Goal: Information Seeking & Learning: Find specific fact

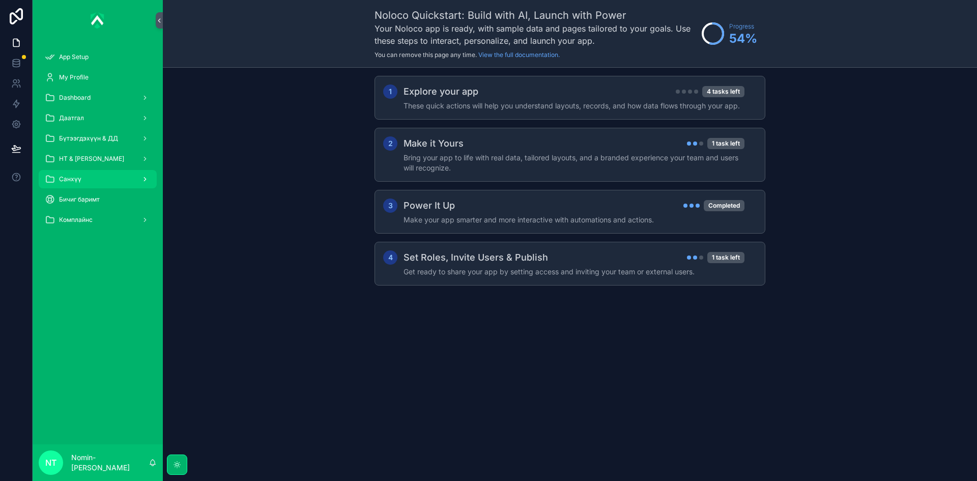
click at [96, 175] on div "Санхүү" at bounding box center [98, 179] width 106 height 16
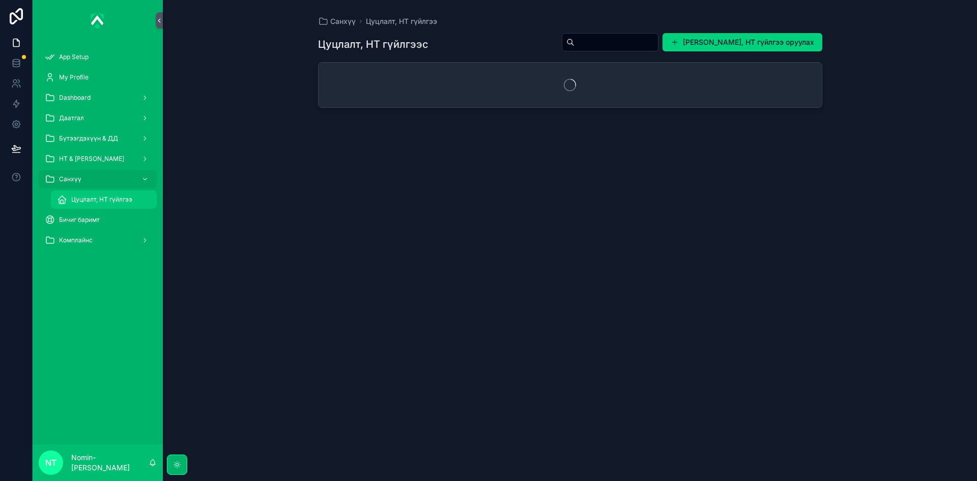
click at [98, 202] on span "Цуцлалт, НТ гүйлгээ" at bounding box center [101, 199] width 61 height 8
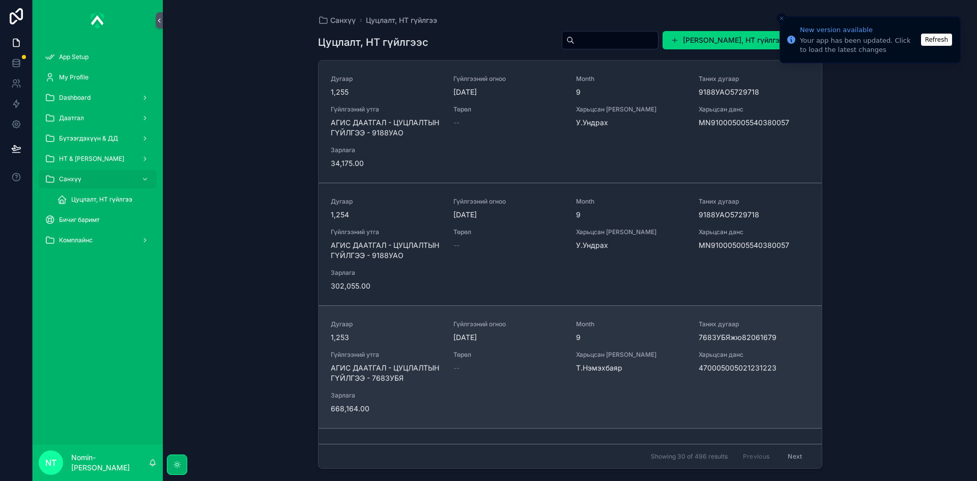
click at [462, 331] on div "Гүйлгээний огноо [DATE]" at bounding box center [508, 331] width 110 height 22
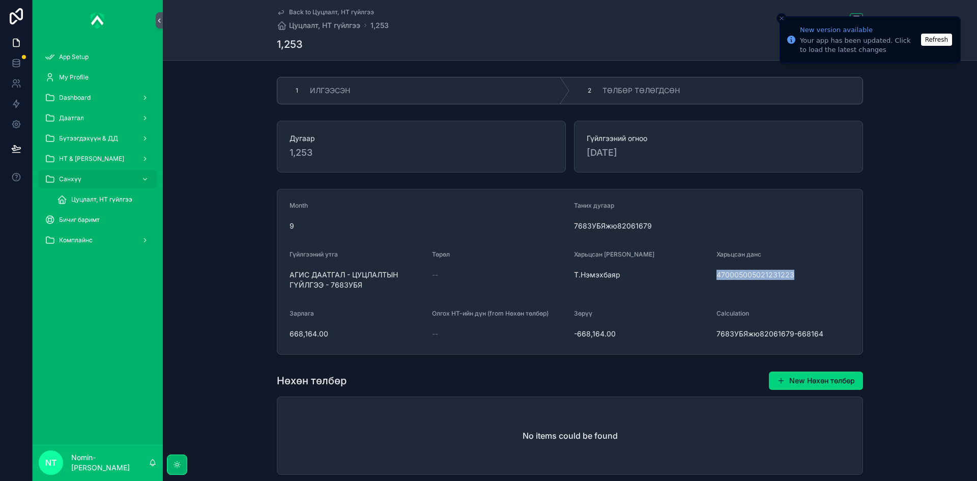
drag, startPoint x: 713, startPoint y: 278, endPoint x: 788, endPoint y: 273, distance: 74.5
click at [788, 273] on span "470005005021231223" at bounding box center [783, 275] width 134 height 10
copy span "470005005021231223"
drag, startPoint x: 282, startPoint y: 336, endPoint x: 327, endPoint y: 336, distance: 44.8
click at [327, 336] on form "Month 9 Таних дугаар 7683УБЯжю82061679 Гүйлгээний утга АГИС ДААТГАЛ - ЦУЦЛАЛТЫН…" at bounding box center [569, 271] width 585 height 165
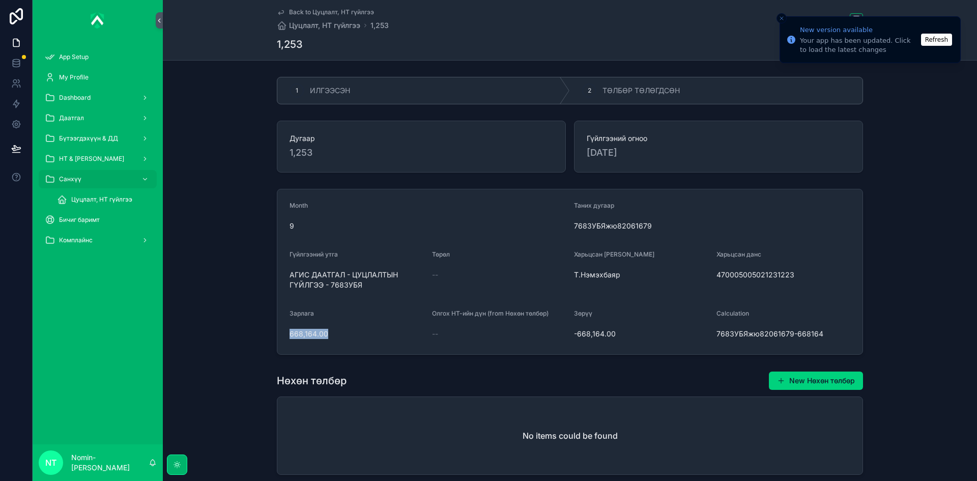
copy span "668,164.00"
drag, startPoint x: 285, startPoint y: 273, endPoint x: 369, endPoint y: 289, distance: 86.1
click at [369, 289] on form "Month 9 Таних дугаар 7683УБЯжю82061679 Гүйлгээний утга АГИС ДААТГАЛ - ЦУЦЛАЛТЫН…" at bounding box center [569, 271] width 585 height 165
copy span "АГИС ДААТГАЛ - ЦУЦЛАЛТЫН ГҮЙЛГЭЭ - 7683УБЯ"
click at [648, 101] on div "2 ТӨЛБӨР ТӨЛӨГДСӨН" at bounding box center [716, 90] width 293 height 26
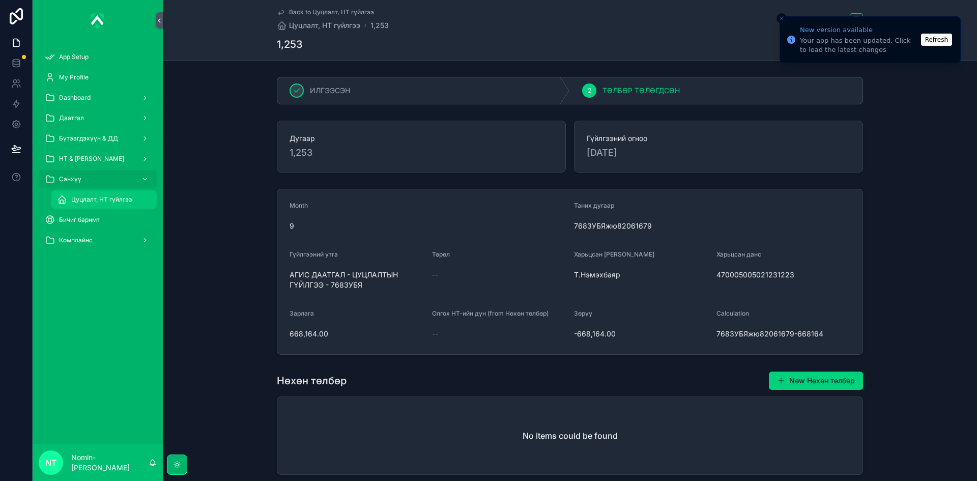
click at [126, 201] on span "Цуцлалт, НТ гүйлгээ" at bounding box center [101, 199] width 61 height 8
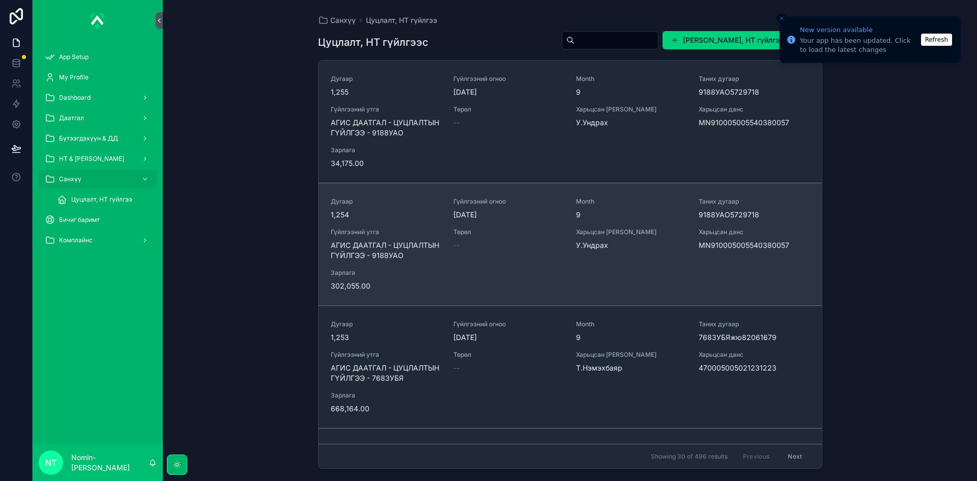
click at [384, 253] on span "АГИС ДААТГАЛ - ЦУЦЛАЛТЫН ГҮЙЛГЭЭ - 9188УАО" at bounding box center [386, 250] width 110 height 20
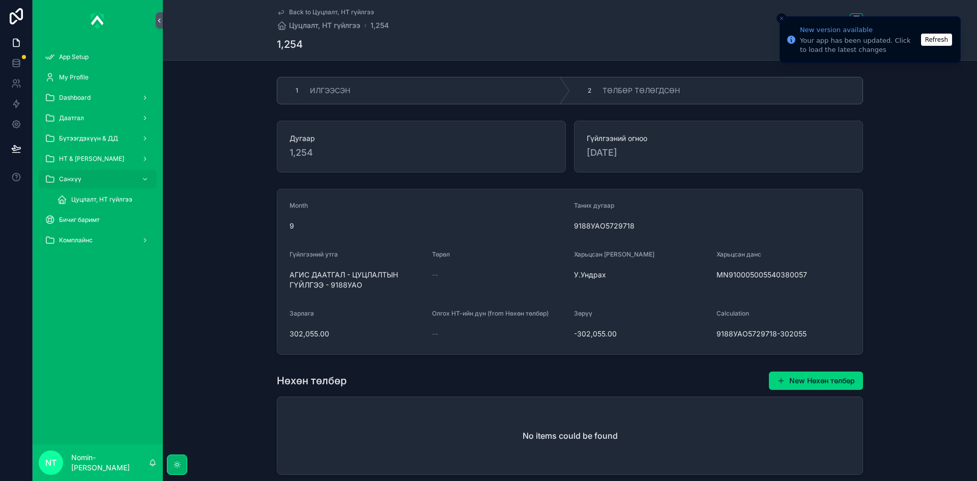
drag, startPoint x: 714, startPoint y: 275, endPoint x: 806, endPoint y: 275, distance: 91.6
drag, startPoint x: 801, startPoint y: 274, endPoint x: 727, endPoint y: 274, distance: 74.3
click at [727, 274] on span "MN910005005540380057" at bounding box center [783, 275] width 134 height 10
copy span "910005005540380057"
drag, startPoint x: 284, startPoint y: 336, endPoint x: 325, endPoint y: 336, distance: 40.7
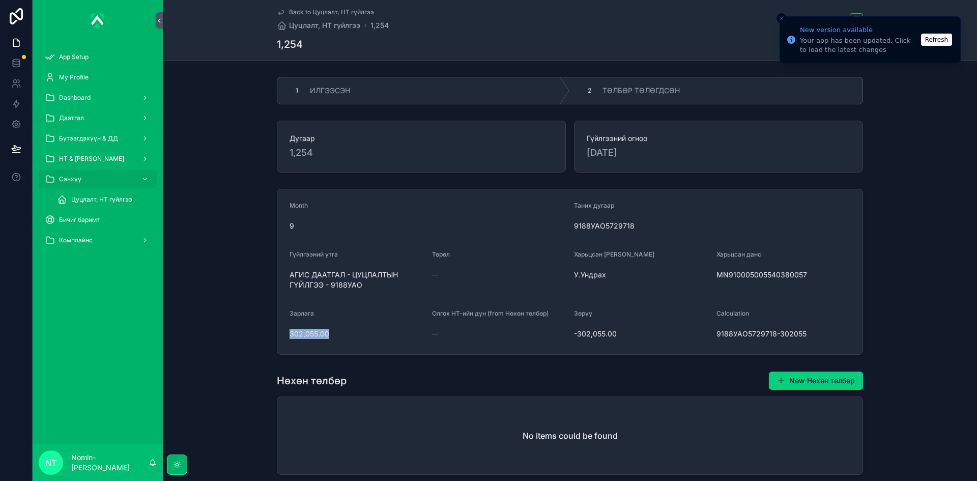
click at [325, 336] on form "Month 9 Таних дугаар 9188УАО5729718 Гүйлгээний утга АГИС ДААТГАЛ - ЦУЦЛАЛТЫН ГҮ…" at bounding box center [569, 271] width 585 height 165
copy span "302,055.00"
drag, startPoint x: 283, startPoint y: 271, endPoint x: 367, endPoint y: 288, distance: 85.6
click at [367, 288] on form "Month 9 Таних дугаар 9188УАО5729718 Гүйлгээний утга АГИС ДААТГАЛ - ЦУЦЛАЛТЫН ГҮ…" at bounding box center [569, 271] width 585 height 165
copy span "АГИС ДААТГАЛ - ЦУЦЛАЛТЫН ГҮЙЛГЭЭ - 9188УАО"
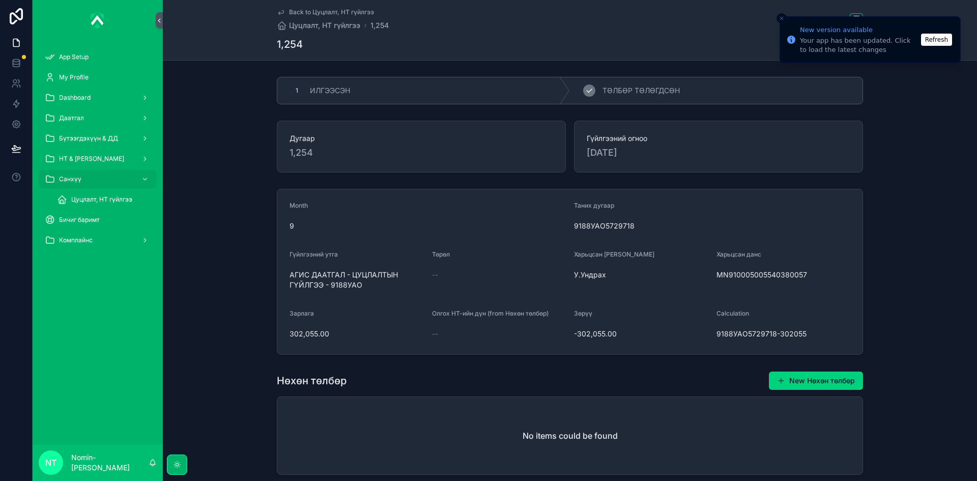
click at [589, 99] on div "2 ТӨЛБӨР ТӨЛӨГДСӨН" at bounding box center [716, 90] width 293 height 26
click at [60, 195] on icon "scrollable content" at bounding box center [62, 199] width 10 height 10
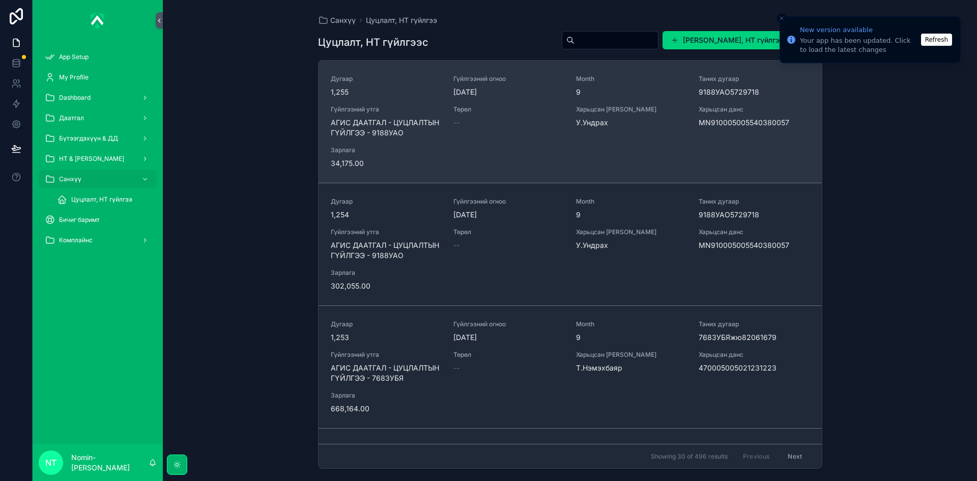
click at [418, 130] on span "АГИС ДААТГАЛ - ЦУЦЛАЛТЫН ГҮЙЛГЭЭ - 9188УАО" at bounding box center [386, 128] width 110 height 20
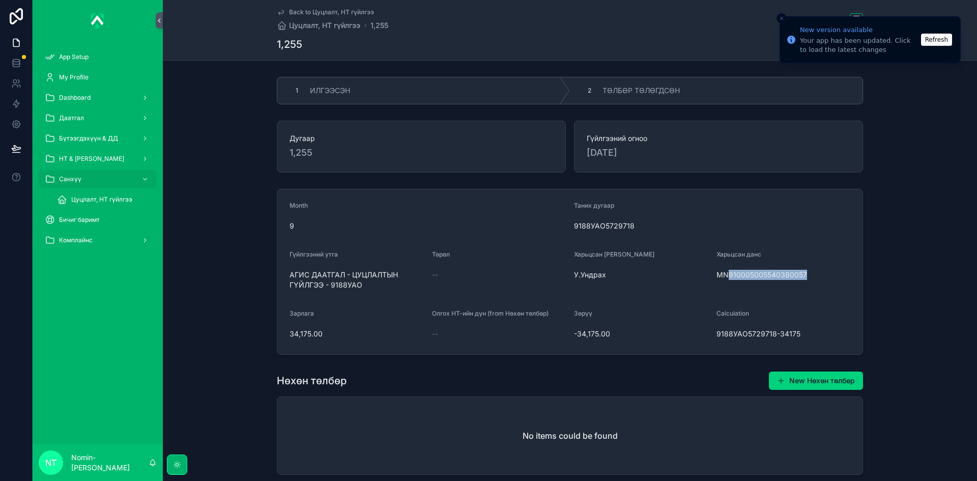
click at [727, 274] on span "MN910005005540380057" at bounding box center [783, 275] width 134 height 10
drag, startPoint x: 282, startPoint y: 333, endPoint x: 335, endPoint y: 337, distance: 53.6
click at [335, 337] on form "Month 9 Таних дугаар 9188УАО5729718 Гүйлгээний утга АГИС ДААТГАЛ - ЦУЦЛАЛТЫН ГҮ…" at bounding box center [569, 271] width 585 height 165
copy span "34,175.00"
drag, startPoint x: 286, startPoint y: 275, endPoint x: 365, endPoint y: 297, distance: 81.8
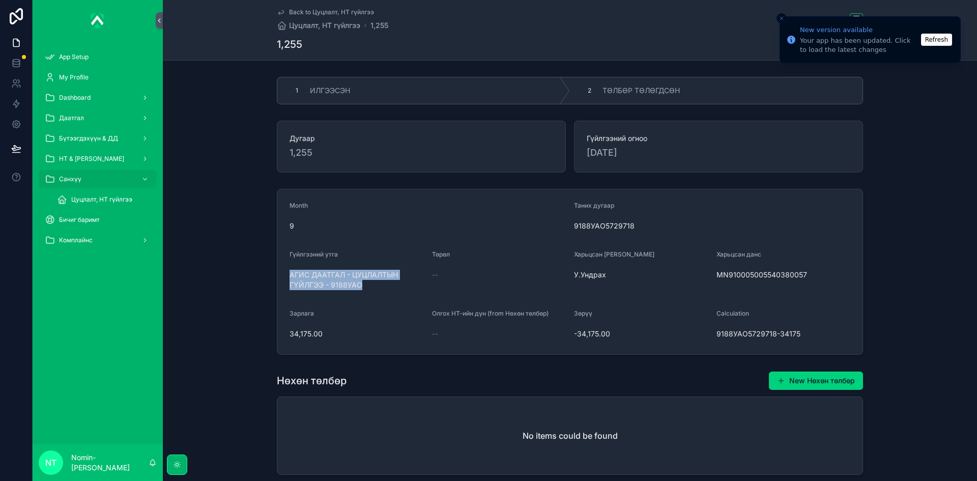
click at [365, 297] on form "Month 9 Таних дугаар 9188УАО5729718 Гүйлгээний утга АГИС ДААТГАЛ - ЦУЦЛАЛТЫН ГҮ…" at bounding box center [569, 271] width 585 height 165
copy span "АГИС ДААТГАЛ - ЦУЦЛАЛТЫН ГҮЙЛГЭЭ - 9188УАО"
drag, startPoint x: 594, startPoint y: 99, endPoint x: 589, endPoint y: 105, distance: 7.6
click at [594, 99] on div "2 ТӨЛБӨР ТӨЛӨГДСӨН" at bounding box center [716, 90] width 293 height 26
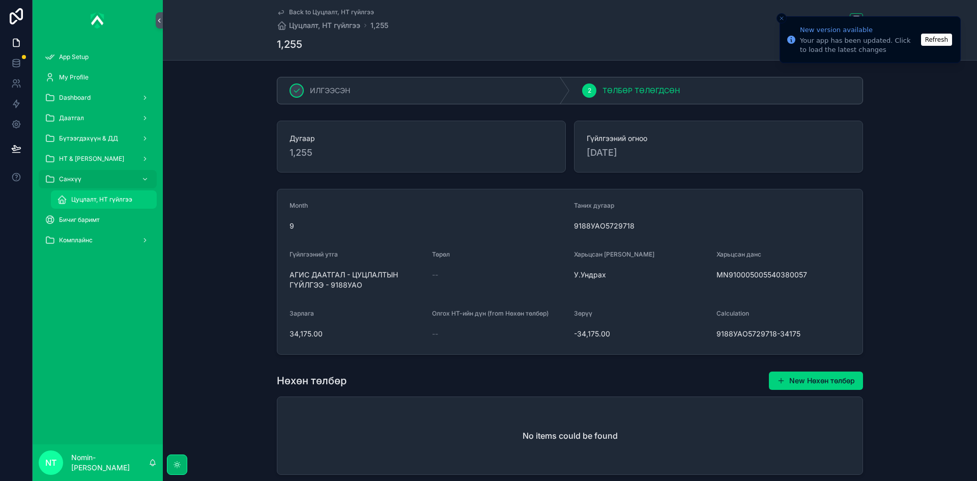
click at [133, 198] on div "Цуцлалт, НТ гүйлгээ" at bounding box center [104, 199] width 94 height 16
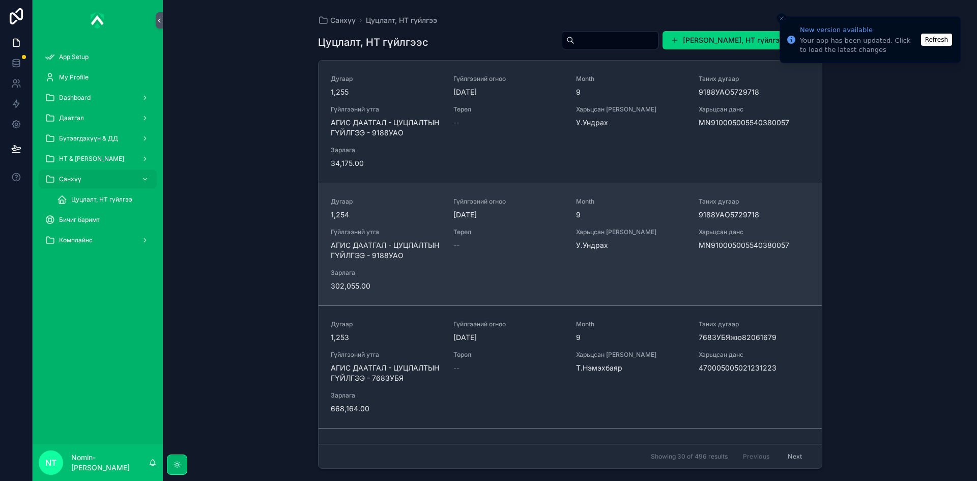
click at [509, 214] on span "[DATE]" at bounding box center [508, 215] width 110 height 10
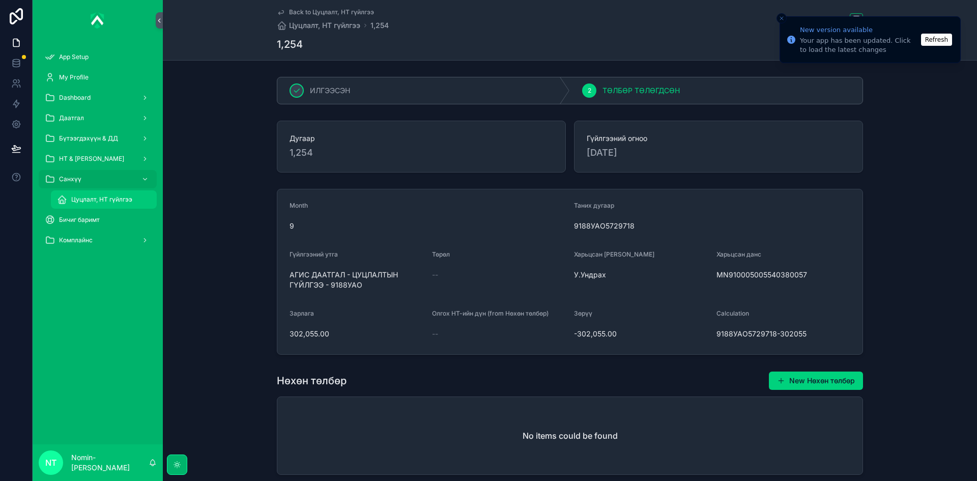
click at [112, 194] on div "Цуцлалт, НТ гүйлгээ" at bounding box center [104, 199] width 94 height 16
